Goal: Obtain resource: Download file/media

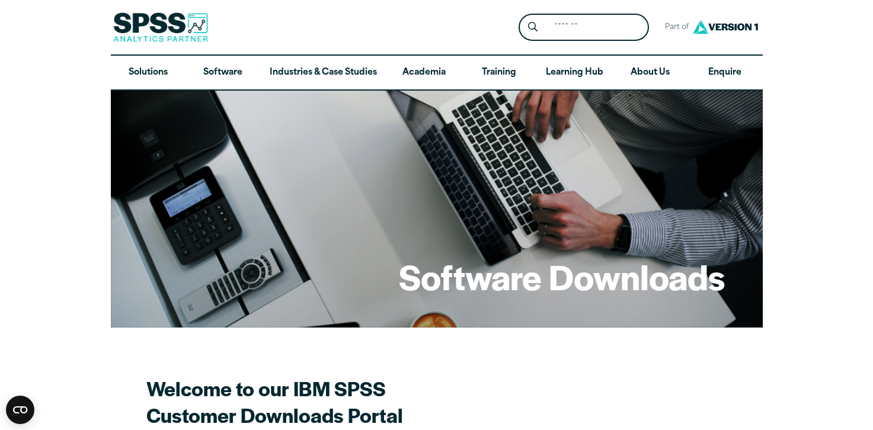
click at [559, 375] on h2 "Welcome to our IBM SPSS Customer Downloads Portal" at bounding box center [353, 401] width 415 height 53
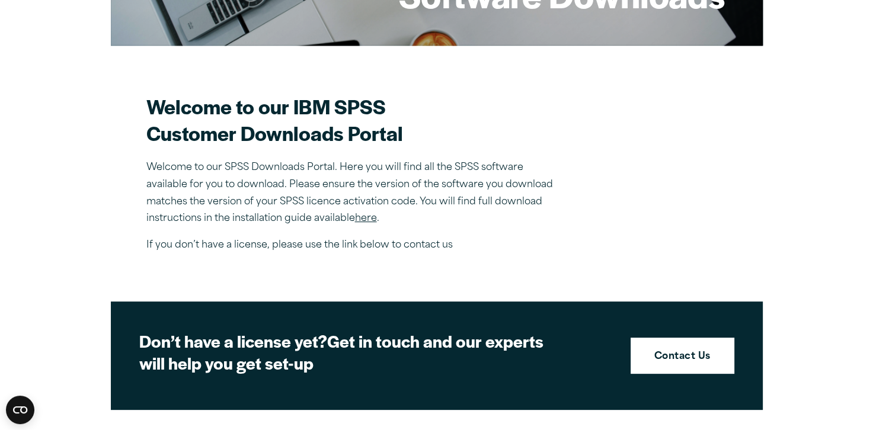
scroll to position [284, 0]
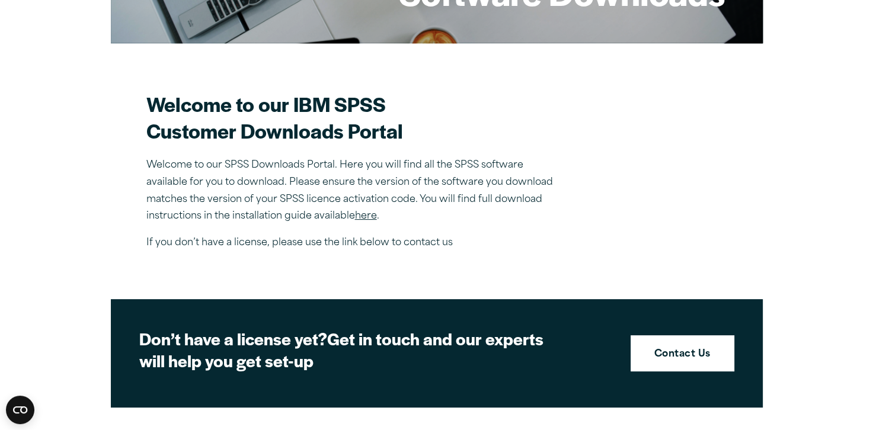
click at [372, 217] on link "here" at bounding box center [366, 215] width 22 height 9
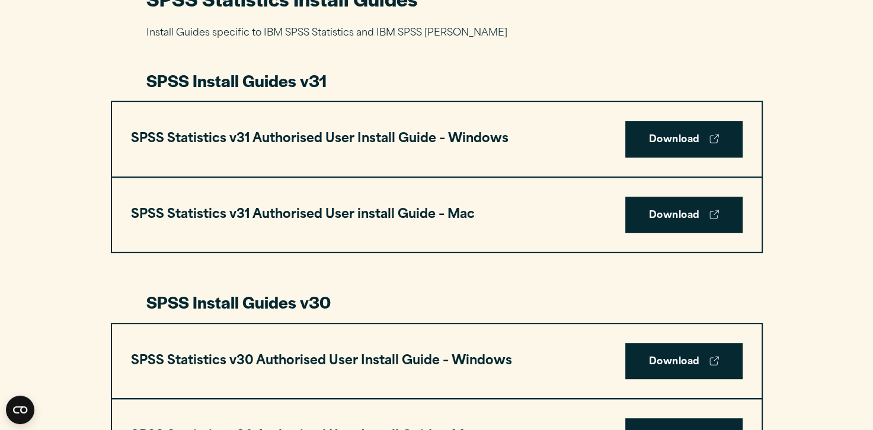
scroll to position [616, 0]
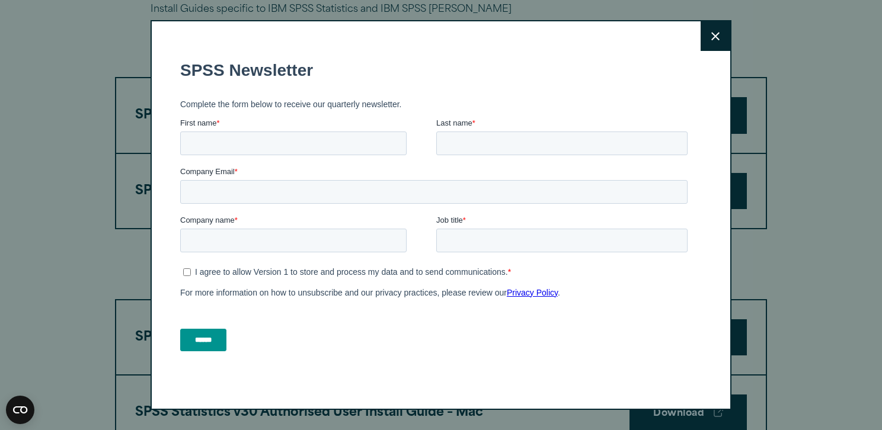
click at [707, 30] on button "Close" at bounding box center [715, 36] width 30 height 30
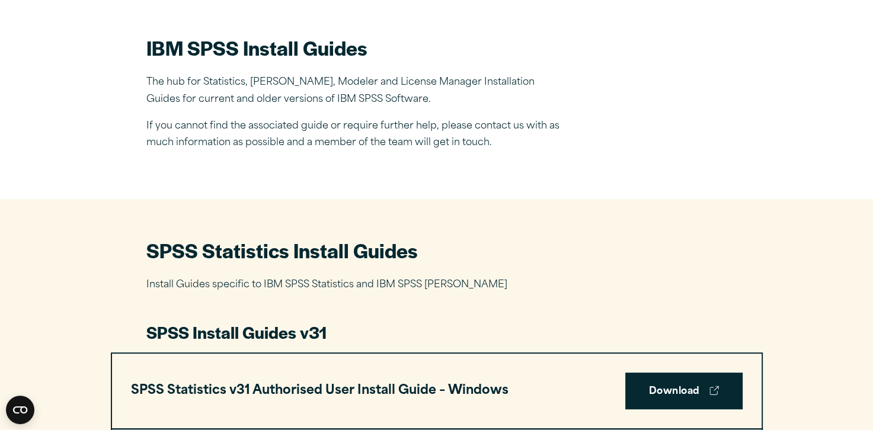
scroll to position [379, 0]
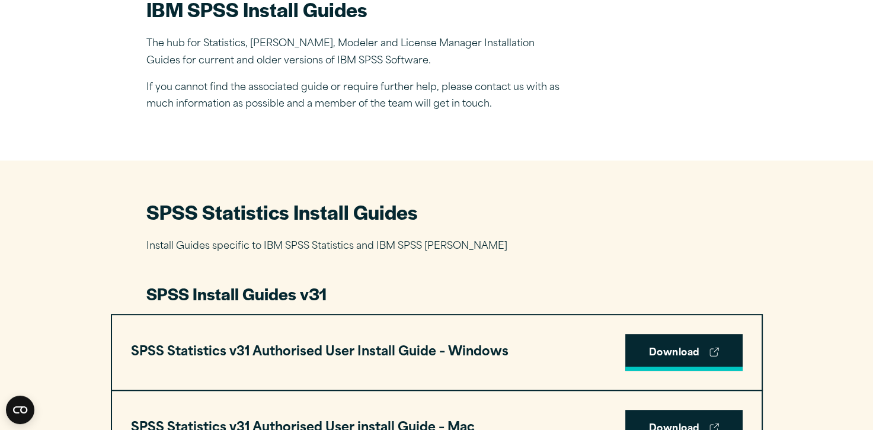
click at [686, 346] on link "Download" at bounding box center [683, 352] width 117 height 37
